Goal: Information Seeking & Learning: Learn about a topic

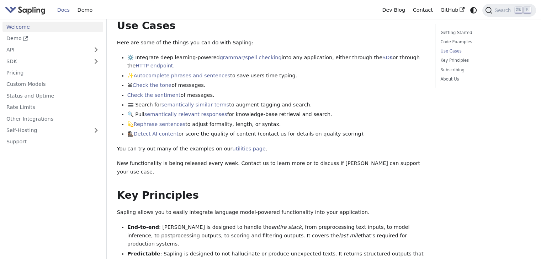
scroll to position [280, 0]
click at [60, 45] on link "API" at bounding box center [45, 50] width 86 height 10
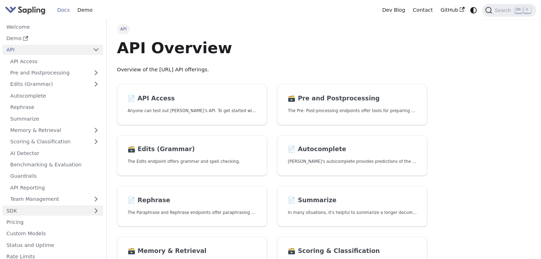
scroll to position [40, 0]
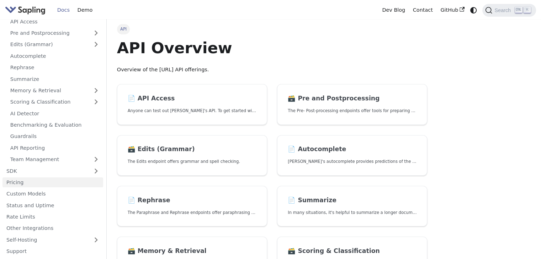
click at [48, 183] on link "Pricing" at bounding box center [52, 183] width 101 height 10
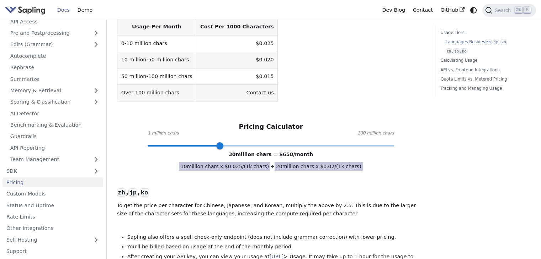
scroll to position [249, 0]
click at [30, 199] on link "Custom Models" at bounding box center [52, 194] width 101 height 10
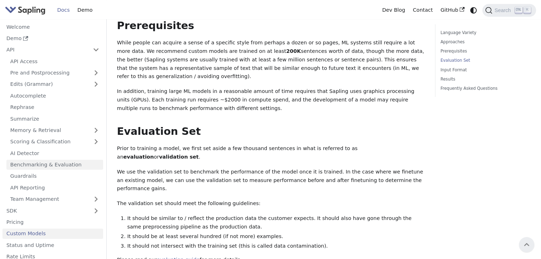
scroll to position [404, 0]
click at [35, 63] on link "API Access" at bounding box center [54, 61] width 97 height 10
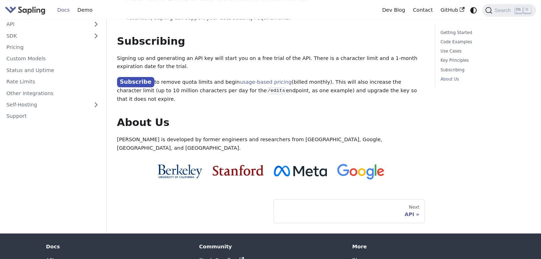
scroll to position [595, 0]
